Goal: Find specific page/section: Find specific page/section

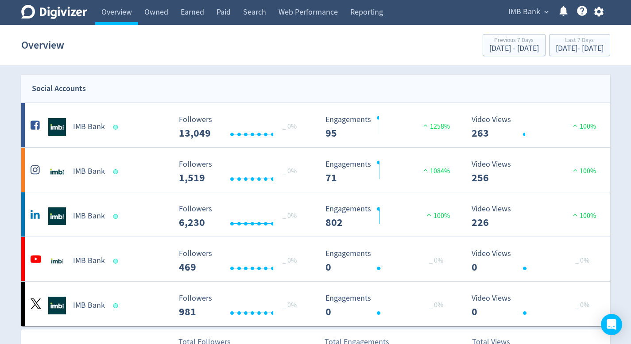
click at [524, 14] on span "IMB Bank" at bounding box center [524, 12] width 32 height 14
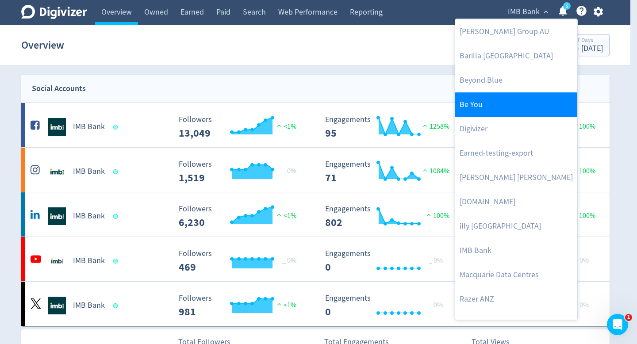
click at [495, 109] on link "Be You" at bounding box center [517, 105] width 122 height 24
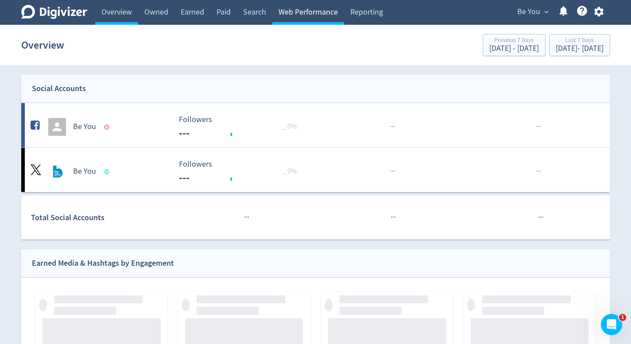
click at [300, 16] on link "Web Performance" at bounding box center [308, 12] width 72 height 25
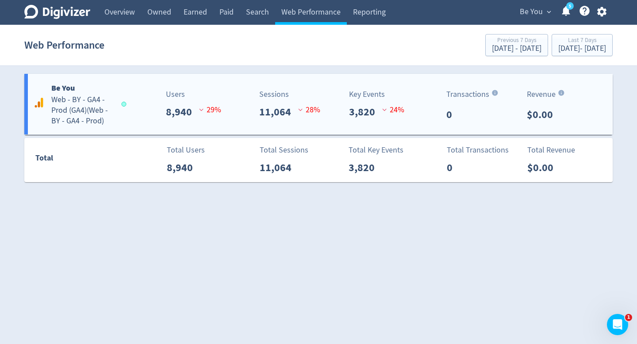
click at [299, 112] on img at bounding box center [301, 109] width 7 height 7
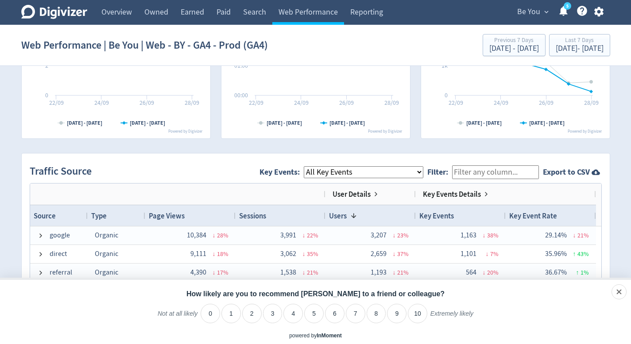
scroll to position [565, 0]
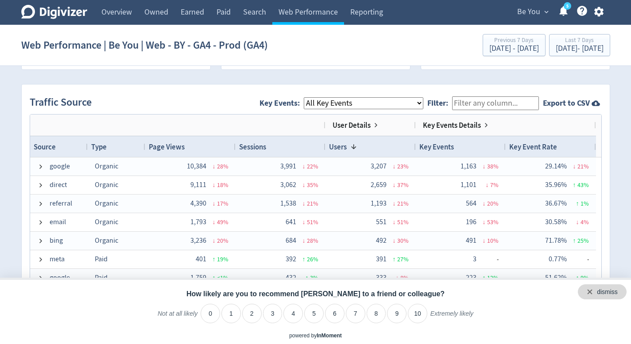
click at [619, 289] on div "dismiss" at bounding box center [602, 292] width 49 height 15
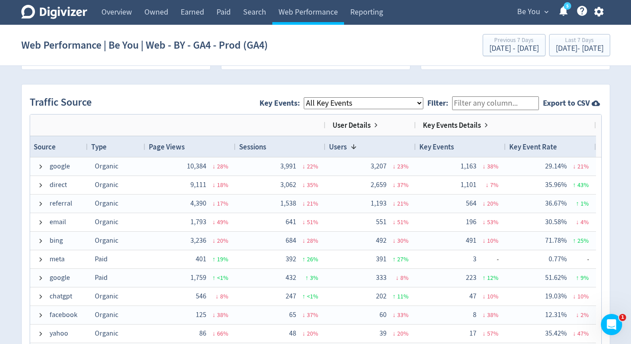
click at [422, 107] on select "All Key Events eCommerce module_start resource login_complete register_complete…" at bounding box center [364, 103] width 120 height 12
click at [311, 97] on select "All Key Events eCommerce module_start resource login_complete register_complete…" at bounding box center [364, 103] width 120 height 12
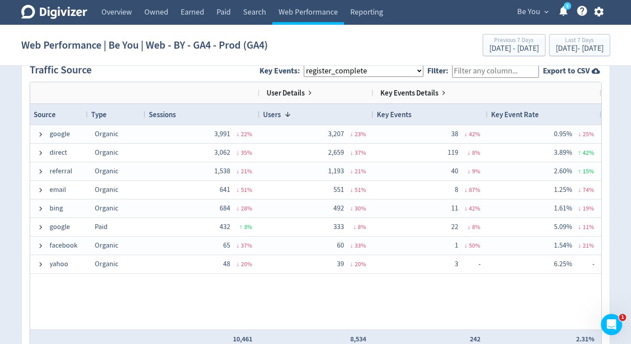
scroll to position [596, 0]
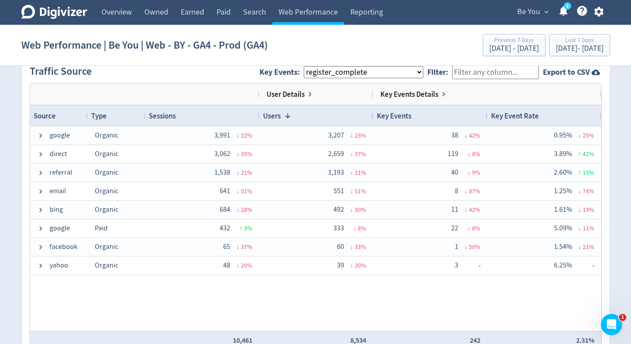
click at [343, 74] on select "All Key Events eCommerce module_start resource login_complete register_complete…" at bounding box center [364, 72] width 120 height 12
select select "module_complete"
click at [311, 66] on select "All Key Events eCommerce module_start resource login_complete register_complete…" at bounding box center [364, 72] width 120 height 12
